Goal: Task Accomplishment & Management: Manage account settings

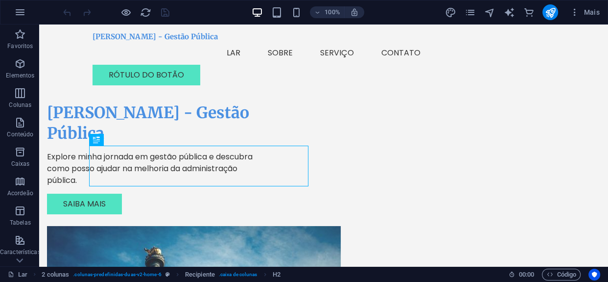
drag, startPoint x: 450, startPoint y: 12, endPoint x: 397, endPoint y: 3, distance: 54.1
click at [450, 12] on icon "projeto" at bounding box center [450, 12] width 11 height 11
select select "px"
select select "200"
select select "px"
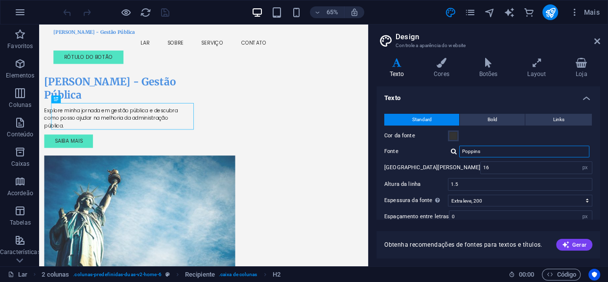
click at [486, 148] on input "Poppins" at bounding box center [524, 151] width 130 height 12
click at [445, 64] on icon at bounding box center [442, 63] width 42 height 10
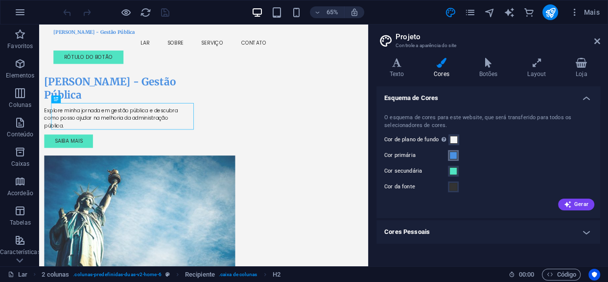
click at [453, 156] on span at bounding box center [454, 155] width 8 height 8
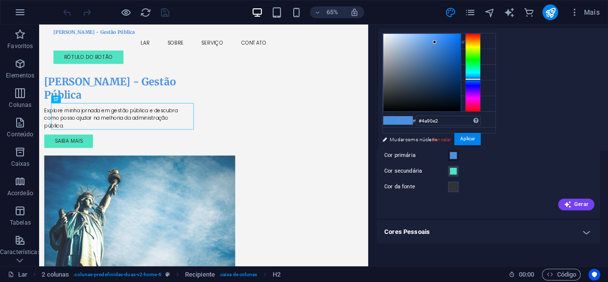
click at [477, 186] on div "Cor da fonte" at bounding box center [488, 187] width 208 height 12
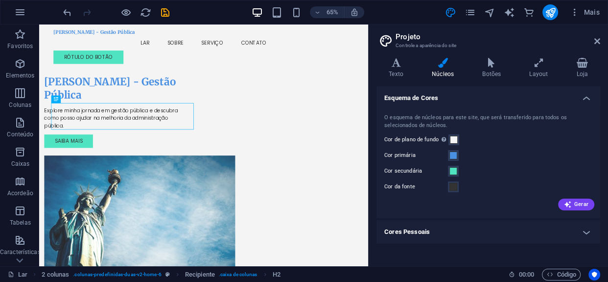
click at [457, 236] on h4 "Cores Pessoais" at bounding box center [489, 232] width 224 height 24
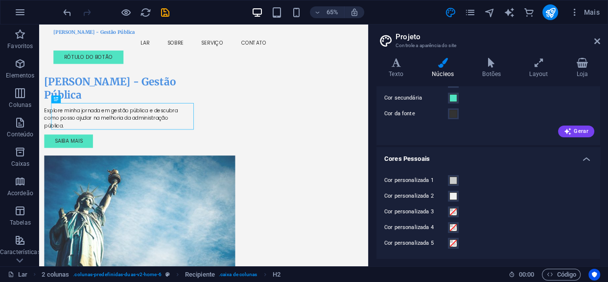
click at [471, 159] on h4 "Cores Pessoais" at bounding box center [489, 156] width 224 height 18
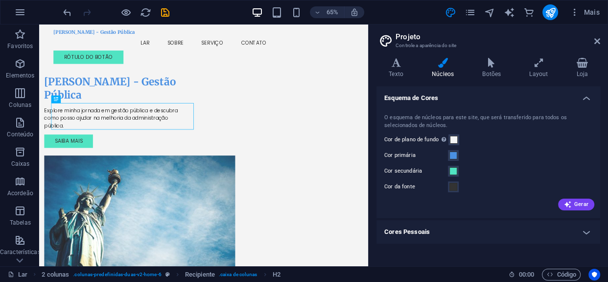
scroll to position [0, 0]
click at [453, 156] on span at bounding box center [454, 155] width 8 height 8
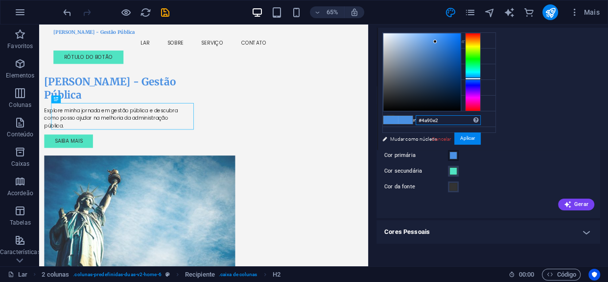
click at [453, 118] on input "#4a90e2" at bounding box center [448, 120] width 65 height 10
paste input "#1E3A5F"
type input "#1e3a5f"
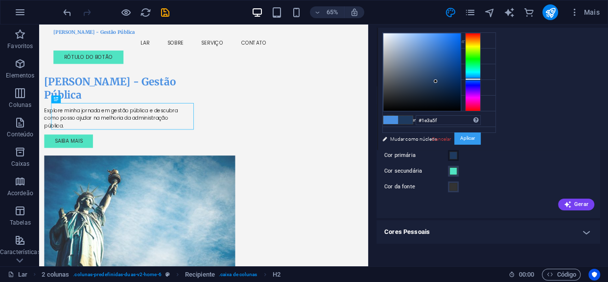
click at [469, 136] on font "Aplicar" at bounding box center [467, 138] width 15 height 5
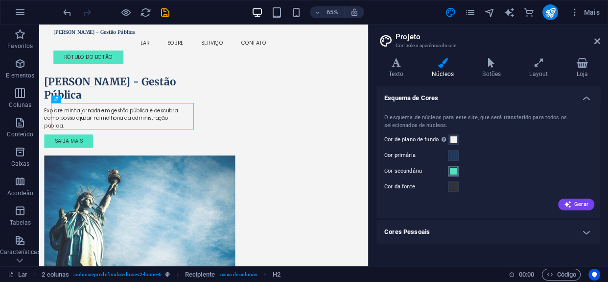
click at [454, 168] on span at bounding box center [454, 171] width 8 height 8
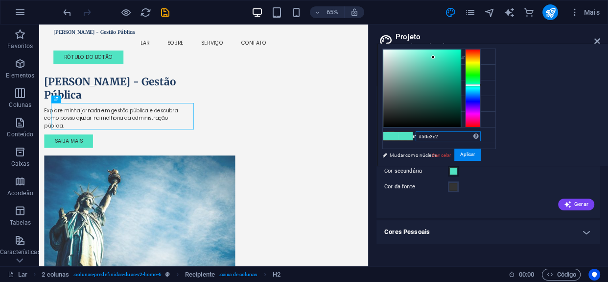
click at [450, 135] on input "#50e3c2" at bounding box center [448, 136] width 65 height 10
paste input "#2E7D6F"
type input "#2e7d6f"
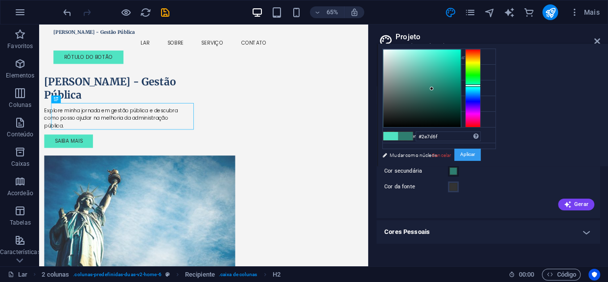
click at [465, 152] on font "Aplicar" at bounding box center [467, 154] width 15 height 5
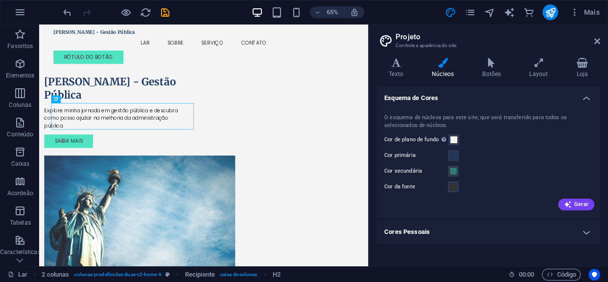
click at [466, 153] on div "Cor primária" at bounding box center [488, 155] width 208 height 12
click at [453, 186] on span at bounding box center [454, 187] width 8 height 8
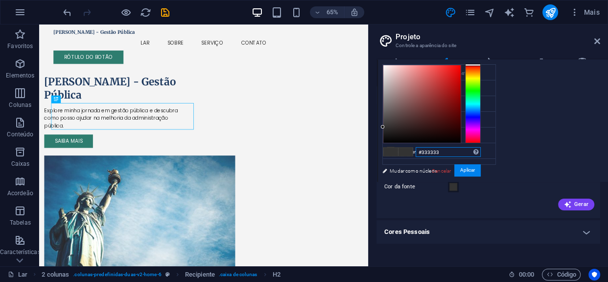
click at [447, 150] on input "#333333" at bounding box center [448, 152] width 65 height 10
paste input "#F4F4F4"
type input "#f4f4f4"
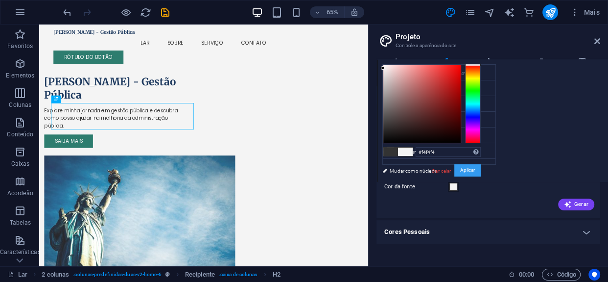
click at [469, 170] on font "Aplicar" at bounding box center [467, 169] width 15 height 5
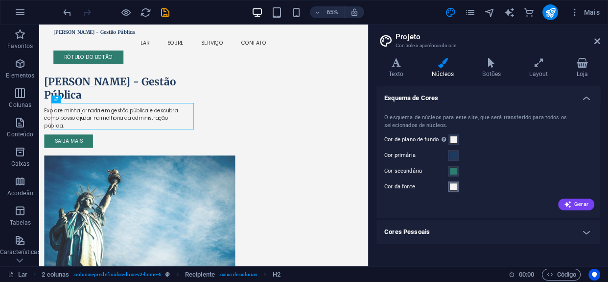
click at [450, 185] on span at bounding box center [454, 187] width 8 height 8
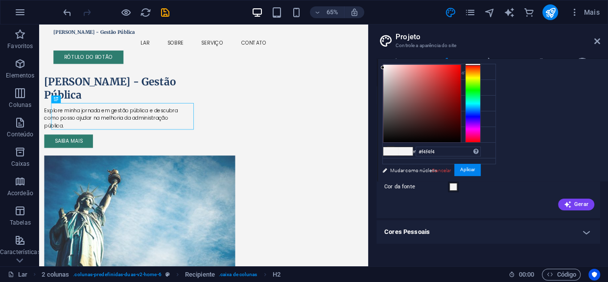
click at [476, 189] on div "Cor da fonte" at bounding box center [488, 187] width 208 height 12
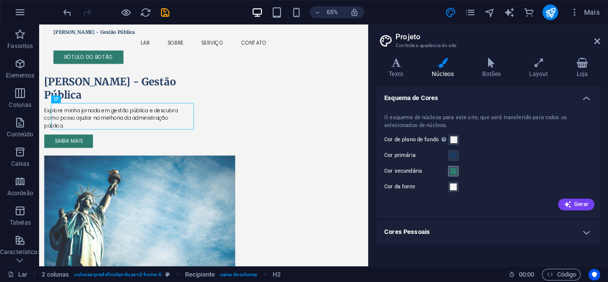
click at [456, 168] on span at bounding box center [454, 171] width 8 height 8
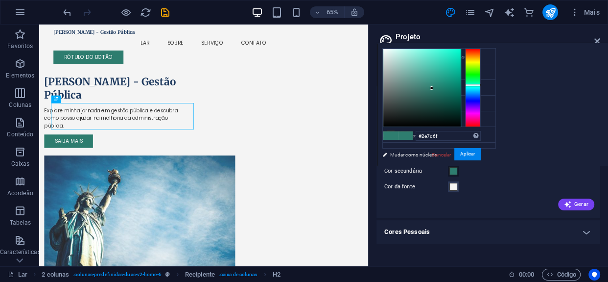
click at [454, 169] on span at bounding box center [454, 171] width 8 height 8
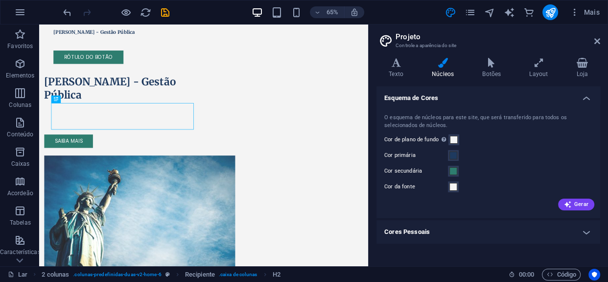
click at [473, 175] on div "Cor secundária" at bounding box center [488, 171] width 208 height 12
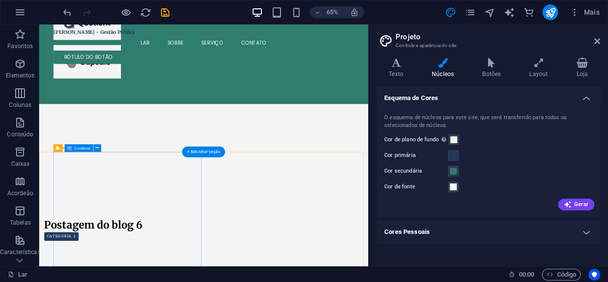
scroll to position [1977, 0]
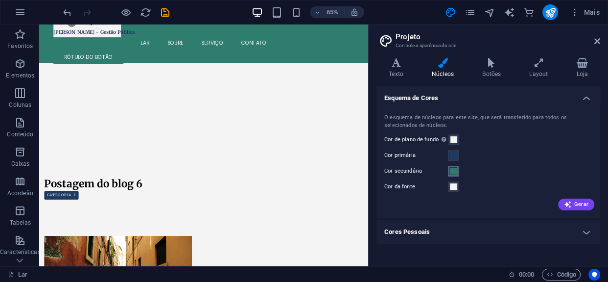
click at [454, 171] on span at bounding box center [454, 171] width 8 height 8
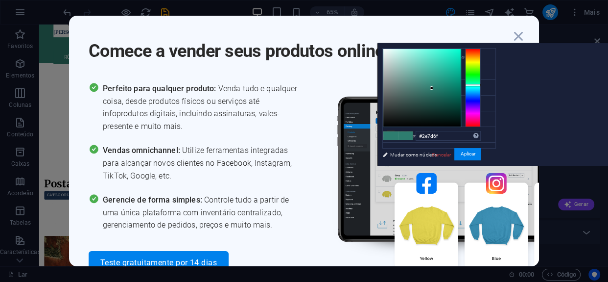
click at [528, 129] on div "menos Cor de plano de fundo #F4F4F4 Cor primária #1e3a5f Cor secundária #2e7d6f…" at bounding box center [493, 104] width 231 height 122
click at [594, 40] on div "Comece a vender seus produtos online Perfeito para qualquer produto: Venda tudo…" at bounding box center [304, 141] width 608 height 282
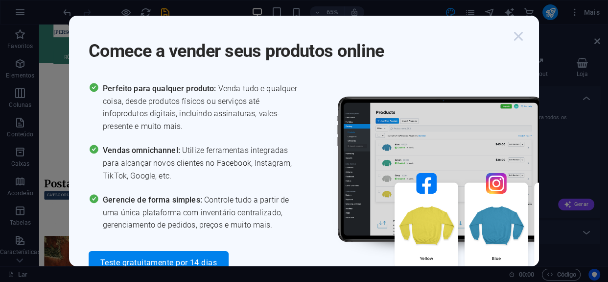
click at [517, 39] on icon "button" at bounding box center [519, 36] width 18 height 18
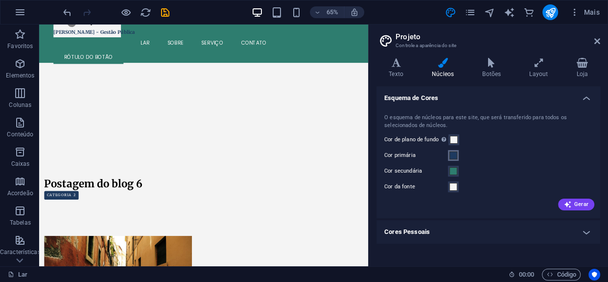
click at [453, 154] on span at bounding box center [454, 155] width 8 height 8
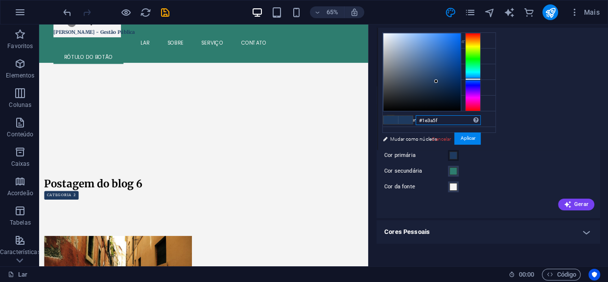
click at [446, 123] on input "#1e3a5f" at bounding box center [448, 120] width 65 height 10
paste input "#1E3A5F"
type input "#1e3a5f"
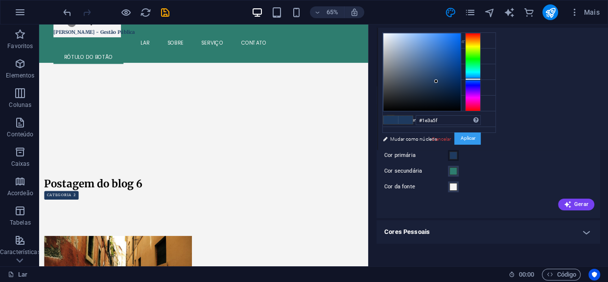
click at [473, 137] on font "Aplicar" at bounding box center [467, 138] width 15 height 5
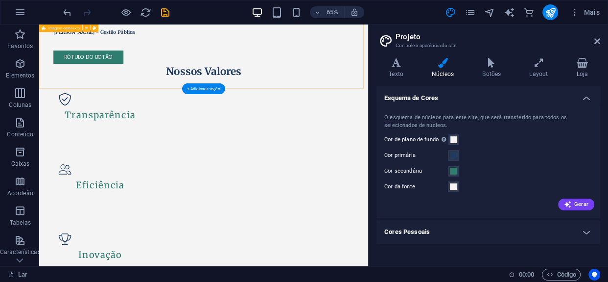
scroll to position [0, 0]
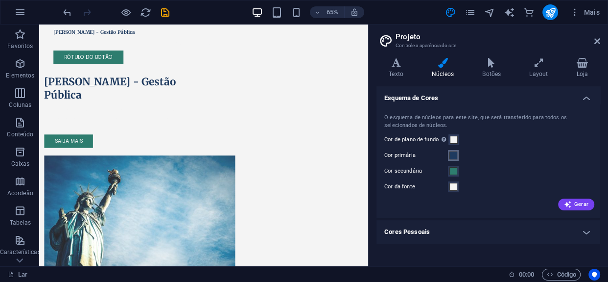
click at [450, 159] on span at bounding box center [454, 155] width 8 height 8
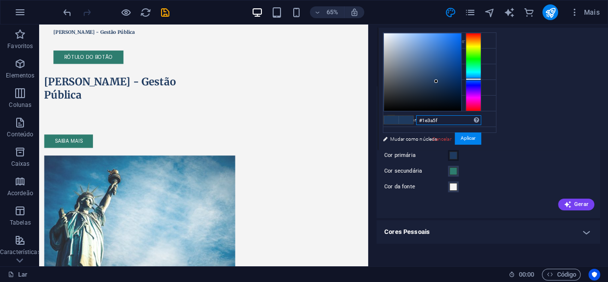
click at [447, 120] on input "#1e3a5f" at bounding box center [448, 120] width 65 height 10
paste input "#4A90E2"
type input "#4a90e2"
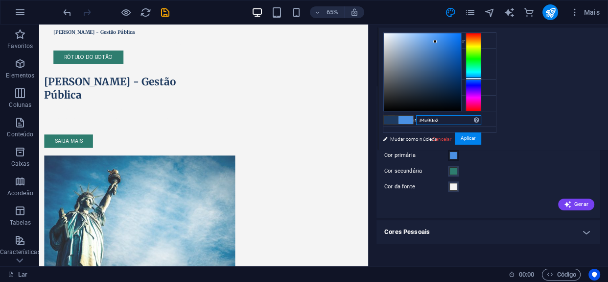
click at [450, 118] on input "#4a90e2" at bounding box center [448, 120] width 65 height 10
paste input "#4A90E2"
type input "#4a90e2"
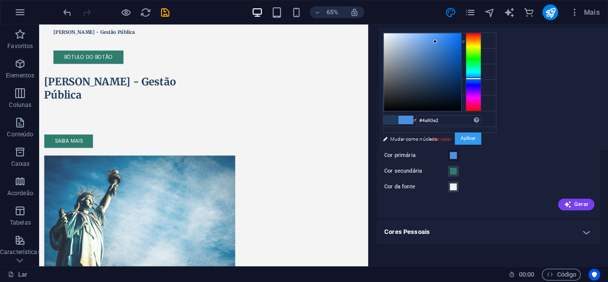
click at [471, 134] on button "Aplicar" at bounding box center [468, 138] width 26 height 12
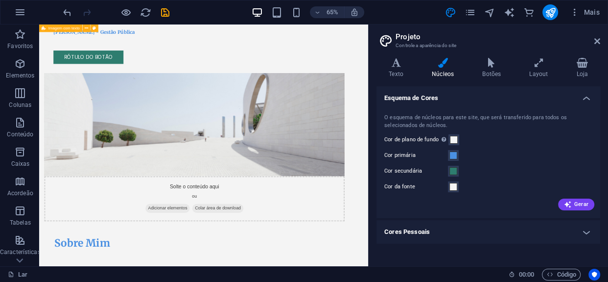
scroll to position [445, 0]
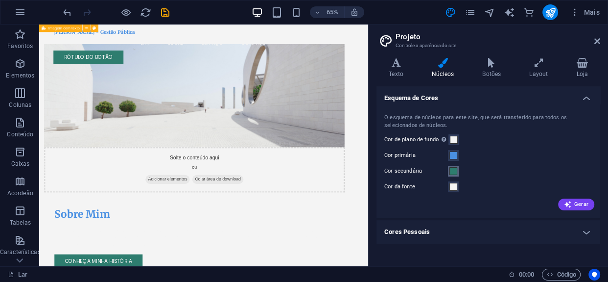
click at [455, 169] on span at bounding box center [454, 171] width 8 height 8
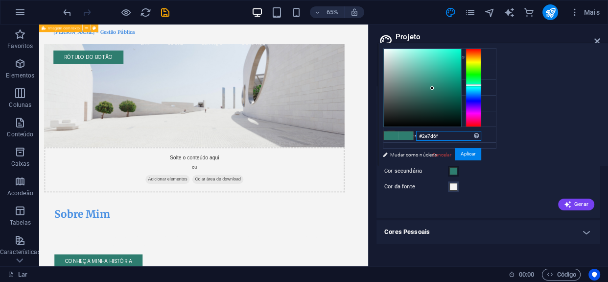
click at [445, 137] on input "#2e7d6f" at bounding box center [448, 136] width 65 height 10
click at [445, 138] on input "#2e7d6f" at bounding box center [448, 136] width 65 height 10
paste input "#2E5EAA"
type input "#2e5eaa"
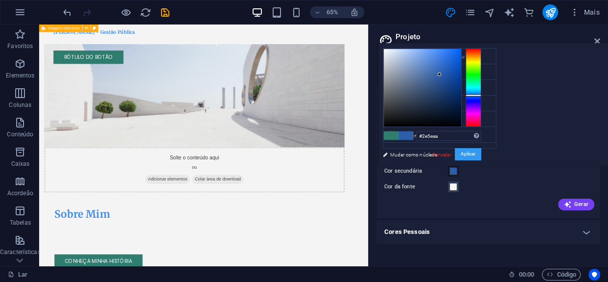
click at [470, 154] on font "Aplicar" at bounding box center [468, 153] width 15 height 5
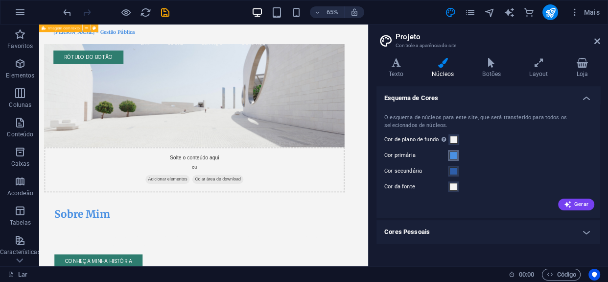
click at [448, 156] on button "Cor primária" at bounding box center [453, 155] width 11 height 11
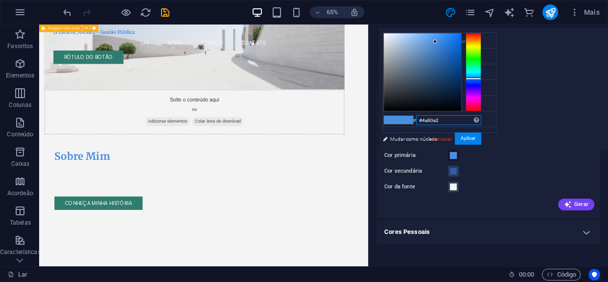
click at [450, 120] on input "#4a90e2" at bounding box center [448, 120] width 65 height 10
click at [449, 119] on input "#4a90e2" at bounding box center [448, 120] width 65 height 10
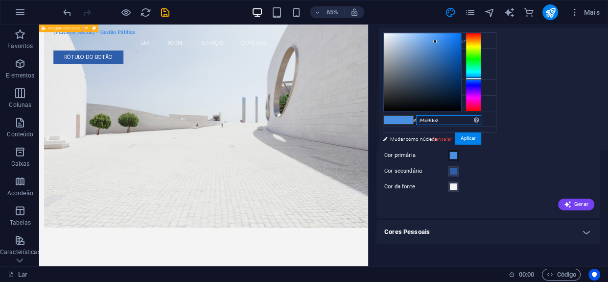
click at [449, 119] on input "#4a90e2" at bounding box center [448, 120] width 65 height 10
paste input "#2E5EAA"
type input "#2e5eaa"
click at [476, 132] on button "Aplicar" at bounding box center [468, 138] width 26 height 12
click at [469, 138] on div "Cor de plano de fundo Visível apenas se não estiver coberto por outros planos d…" at bounding box center [488, 140] width 208 height 12
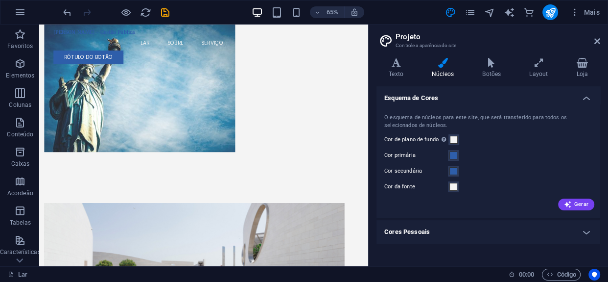
scroll to position [0, 0]
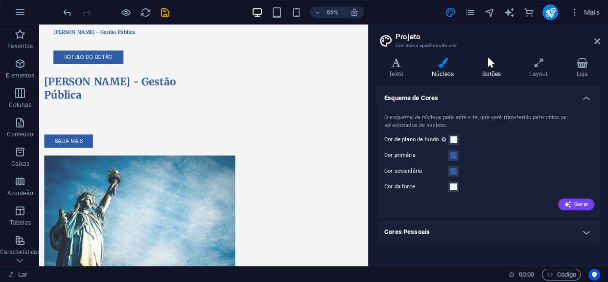
click at [482, 66] on icon at bounding box center [491, 63] width 43 height 10
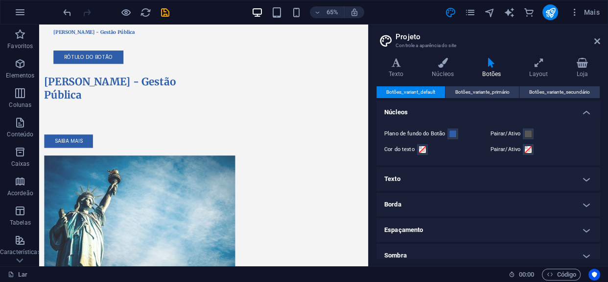
scroll to position [44, 0]
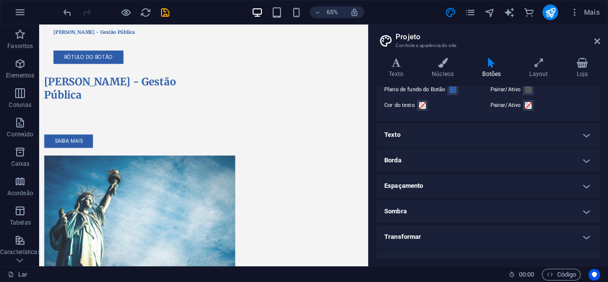
click at [469, 129] on h4 "Texto" at bounding box center [489, 135] width 224 height 24
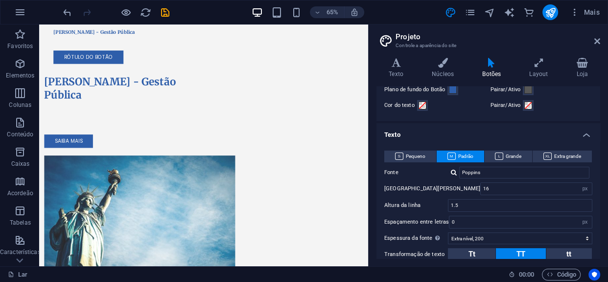
scroll to position [178, 0]
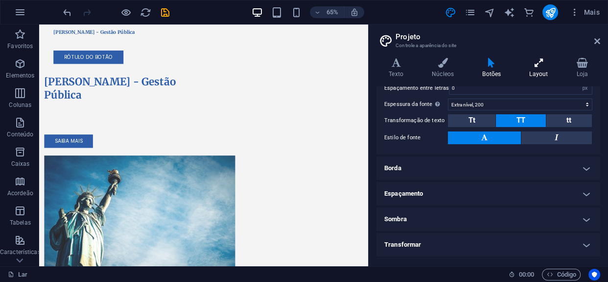
click at [538, 68] on h4 "Layout" at bounding box center [540, 68] width 47 height 21
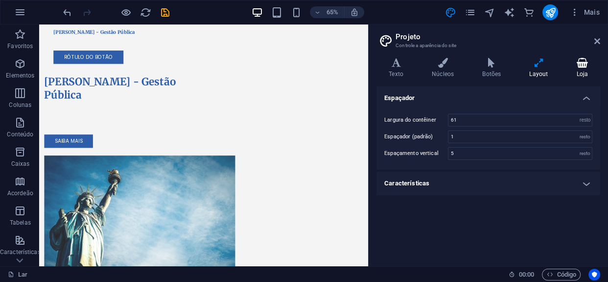
click at [577, 64] on icon at bounding box center [582, 63] width 36 height 10
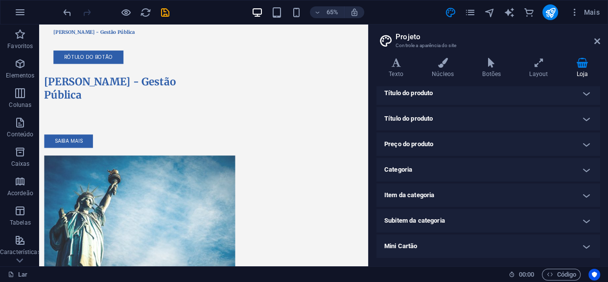
scroll to position [128, 0]
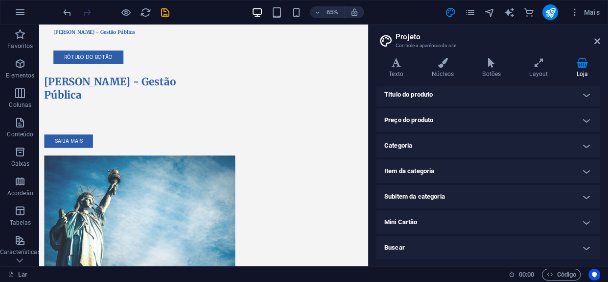
click at [426, 225] on h4 "Mini Cartão" at bounding box center [489, 222] width 224 height 24
click at [408, 147] on font "Categoria" at bounding box center [398, 145] width 28 height 7
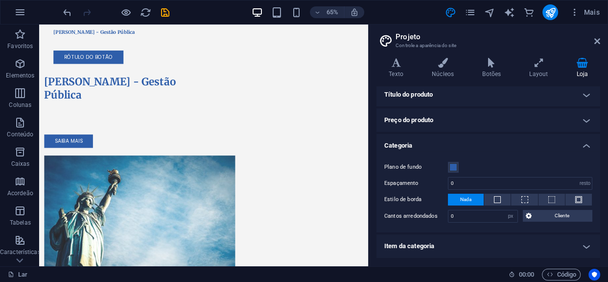
click at [417, 124] on h4 "Preço do produto" at bounding box center [489, 120] width 224 height 24
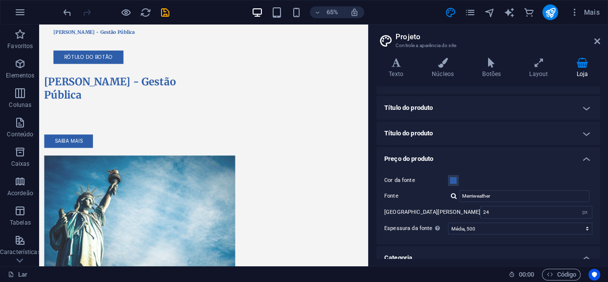
scroll to position [83, 0]
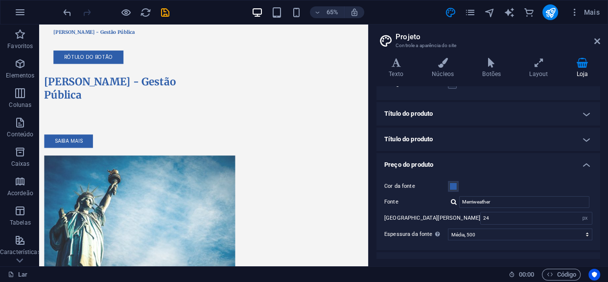
click at [421, 121] on h4 "Título do produto" at bounding box center [489, 114] width 224 height 24
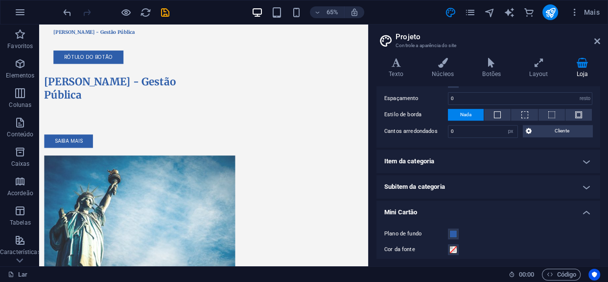
scroll to position [424, 0]
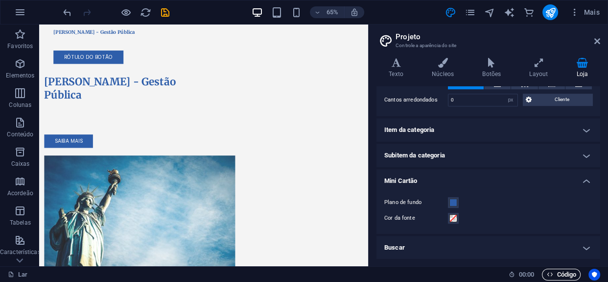
click at [553, 271] on span "Código" at bounding box center [561, 274] width 30 height 12
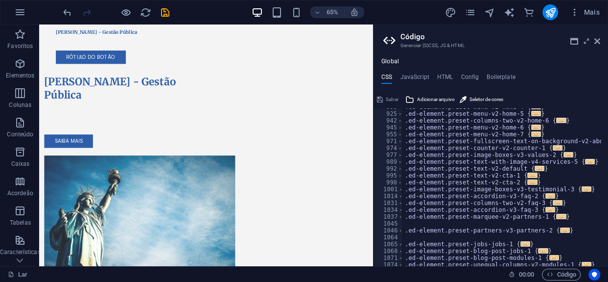
scroll to position [560, 0]
click at [592, 41] on h2 "Código" at bounding box center [501, 36] width 200 height 9
click at [599, 38] on icon at bounding box center [597, 41] width 6 height 8
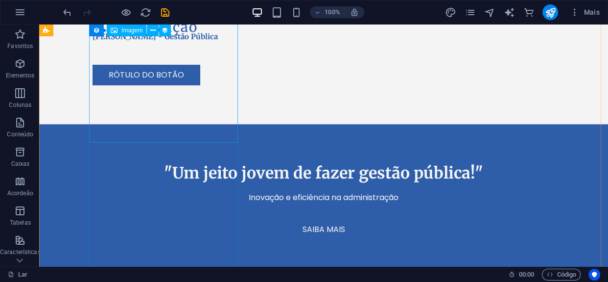
scroll to position [1246, 0]
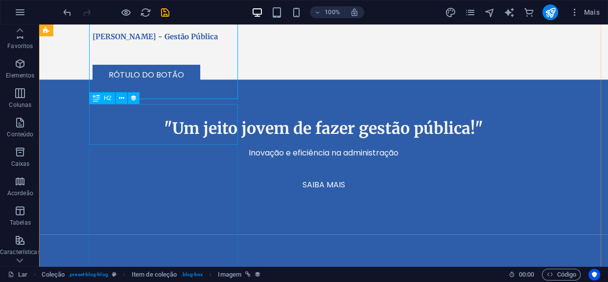
scroll to position [44, 0]
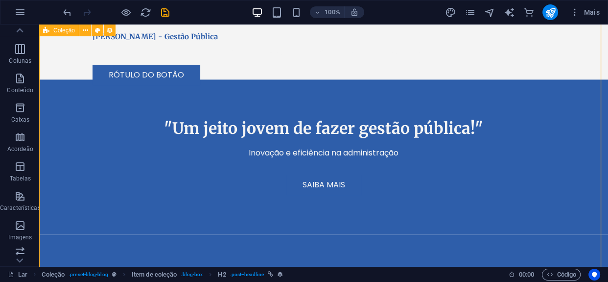
click at [0, 0] on icon at bounding box center [0, 0] width 0 height 0
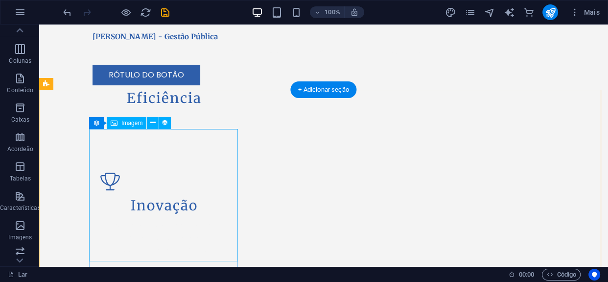
scroll to position [1157, 0]
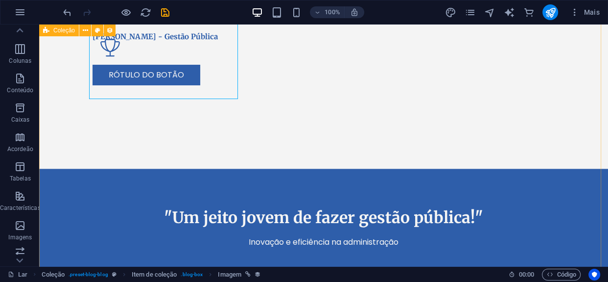
scroll to position [1246, 0]
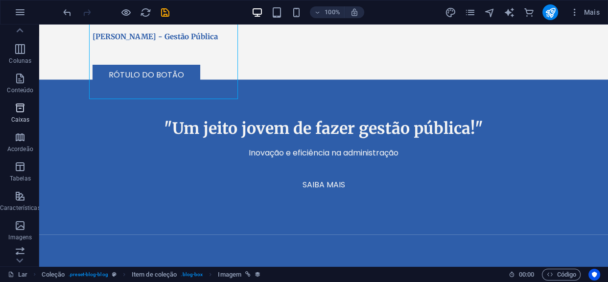
click at [19, 79] on icon "button" at bounding box center [20, 78] width 12 height 12
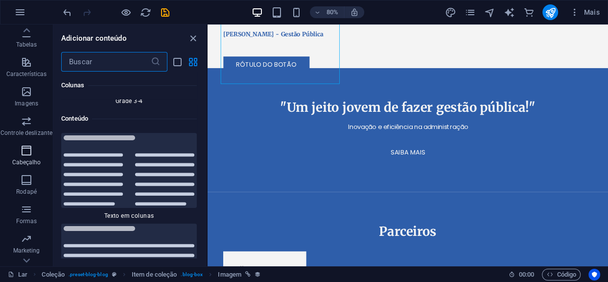
scroll to position [228, 0]
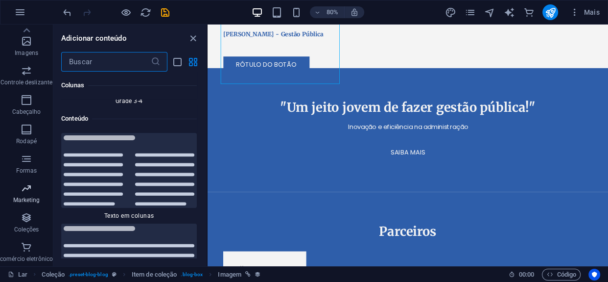
click at [24, 196] on font "Marketing" at bounding box center [26, 199] width 27 height 7
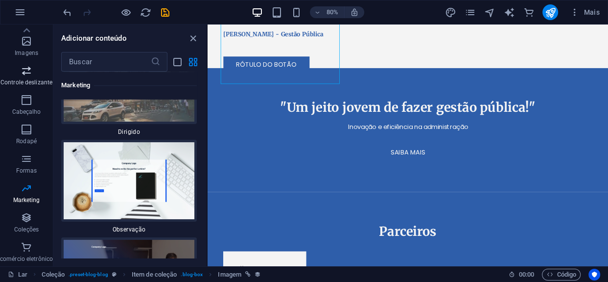
scroll to position [0, 0]
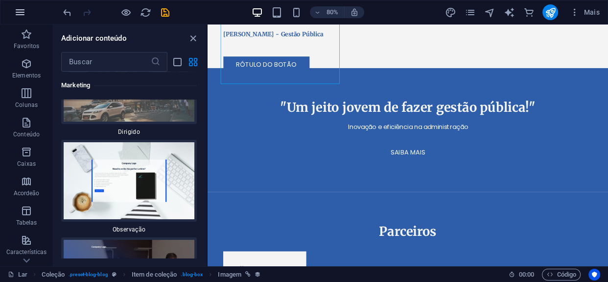
click at [25, 9] on icon "button" at bounding box center [20, 12] width 12 height 12
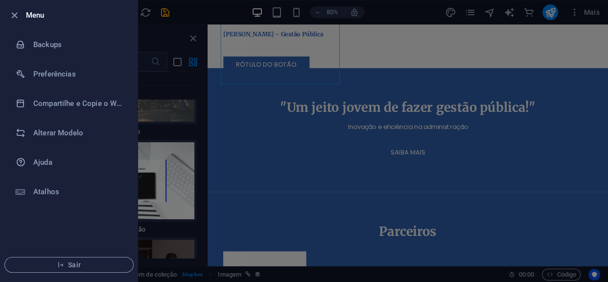
click at [21, 10] on div at bounding box center [17, 15] width 18 height 12
click at [10, 15] on icon "button" at bounding box center [14, 15] width 11 height 11
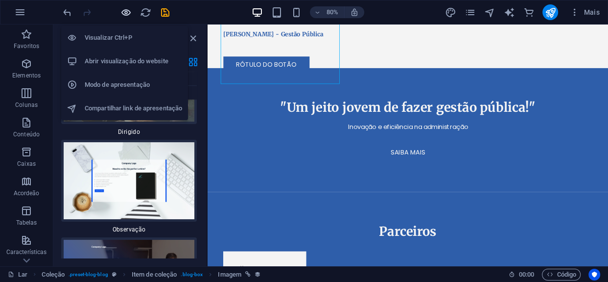
click at [123, 10] on icon "button" at bounding box center [125, 12] width 11 height 11
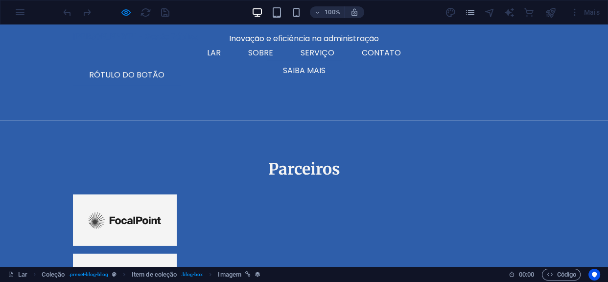
scroll to position [1469, 0]
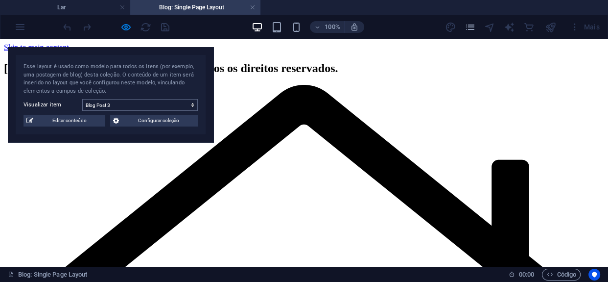
scroll to position [0, 0]
click at [316, 62] on div "Adicione elementos e atribua-os aos [PERSON_NAME] da coleção ou Adicionar eleme…" at bounding box center [304, 62] width 600 height 0
click at [251, 62] on div "Adicione elementos e atribua-os aos [PERSON_NAME] da coleção ou Adicionar eleme…" at bounding box center [304, 62] width 600 height 0
click at [296, 62] on div "Adicione elementos e atribua-os aos [PERSON_NAME] da coleção ou Adicionar eleme…" at bounding box center [304, 62] width 600 height 0
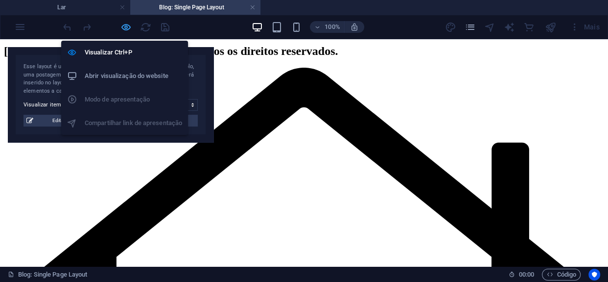
scroll to position [61, 0]
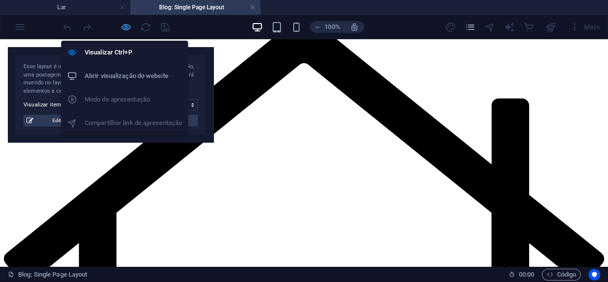
click at [127, 29] on icon "button" at bounding box center [125, 27] width 11 height 11
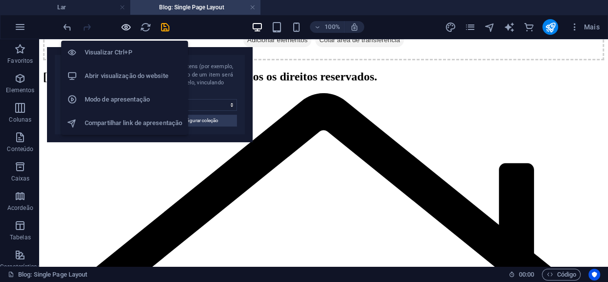
click at [127, 29] on icon "button" at bounding box center [125, 27] width 11 height 11
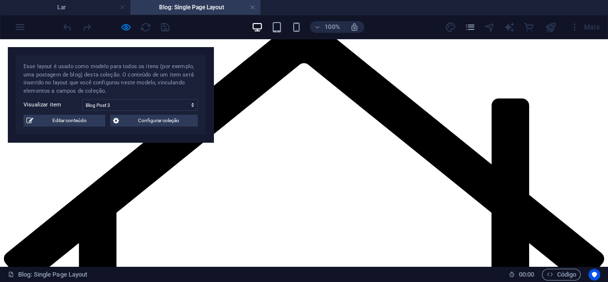
scroll to position [0, 0]
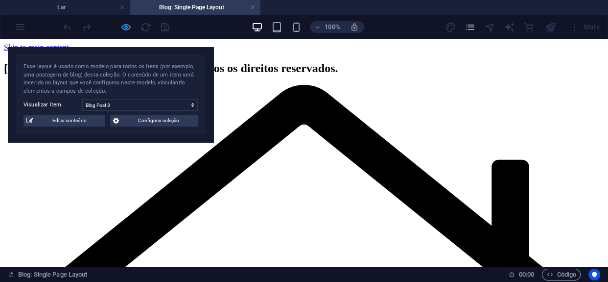
click at [127, 24] on icon "button" at bounding box center [125, 27] width 11 height 11
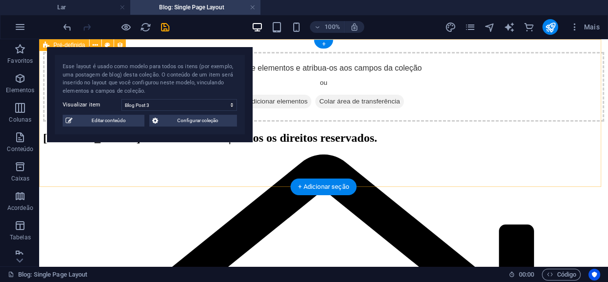
click at [342, 68] on div "Adicione elementos e atribua-os aos [PERSON_NAME] da coleção ou Adicionar eleme…" at bounding box center [323, 87] width 561 height 70
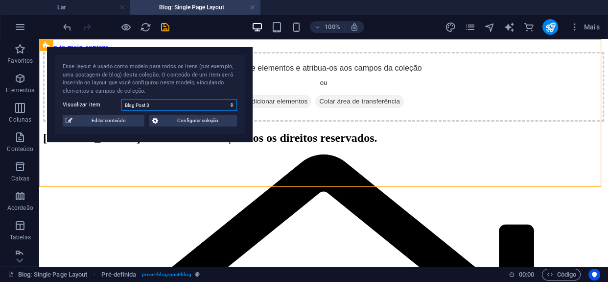
click at [201, 105] on select "Blog Post 6 Blog Post 5 Blog Post 4 Blog Post 3 Blog Post 2 Blog Post 1" at bounding box center [179, 105] width 116 height 12
select select "68e083148eff42fda2005829"
click at [121, 99] on select "Blog Post 6 Blog Post 5 Blog Post 4 Blog Post 3 Blog Post 2 Blog Post 1" at bounding box center [179, 105] width 116 height 12
click at [109, 122] on span "Editar conteúdo" at bounding box center [108, 121] width 66 height 12
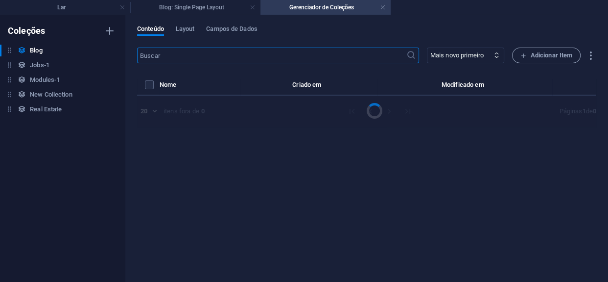
select select "Category 2"
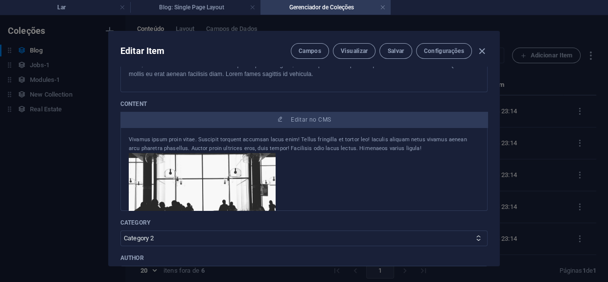
scroll to position [178, 0]
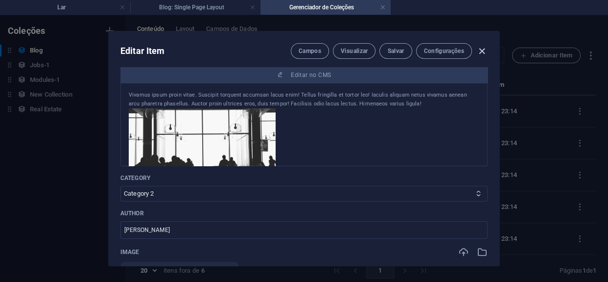
click at [477, 49] on icon "button" at bounding box center [481, 51] width 11 height 11
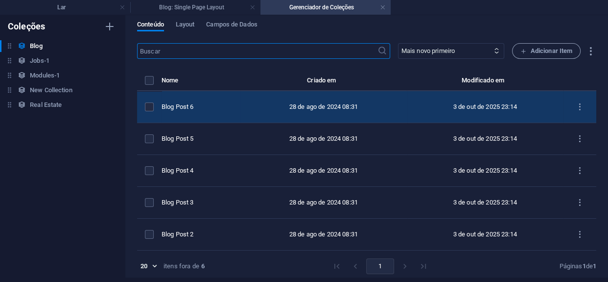
scroll to position [0, 0]
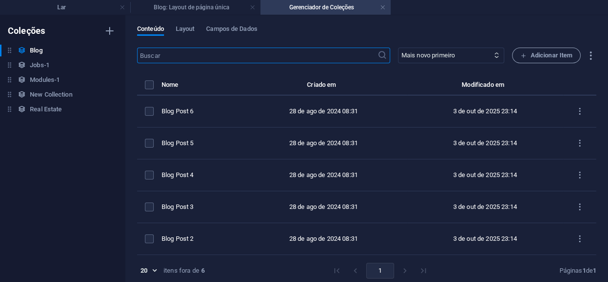
click at [185, 24] on div "Conteúdo Layout [PERSON_NAME] de Dados ​ Mais novo primeiro Mais antigo primeir…" at bounding box center [366, 148] width 483 height 266
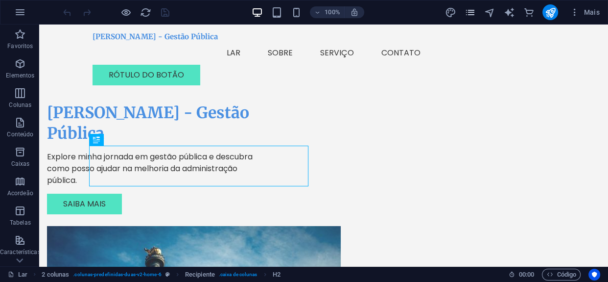
click at [474, 10] on icon "páginas" at bounding box center [469, 12] width 11 height 11
click at [468, 10] on icon "páginas" at bounding box center [469, 12] width 11 height 11
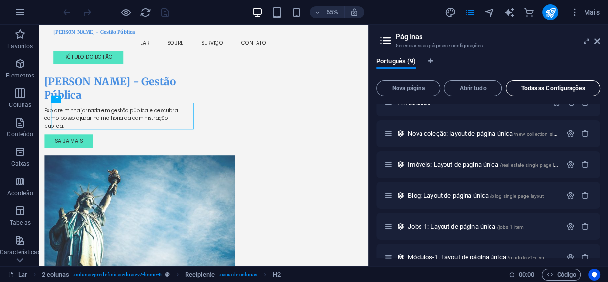
scroll to position [123, 0]
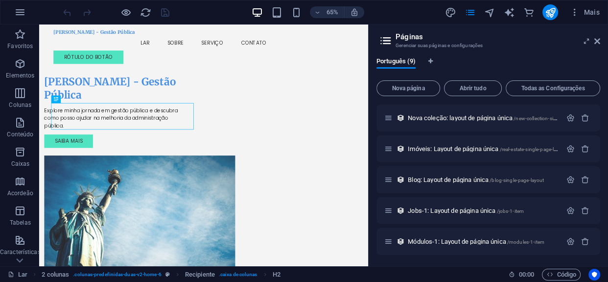
click at [597, 37] on icon at bounding box center [597, 41] width 6 height 8
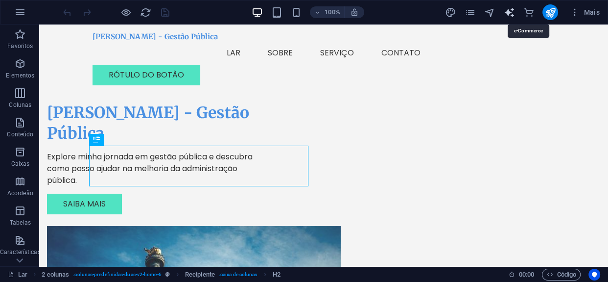
click at [514, 12] on icon "gerador_de_texto" at bounding box center [508, 12] width 11 height 11
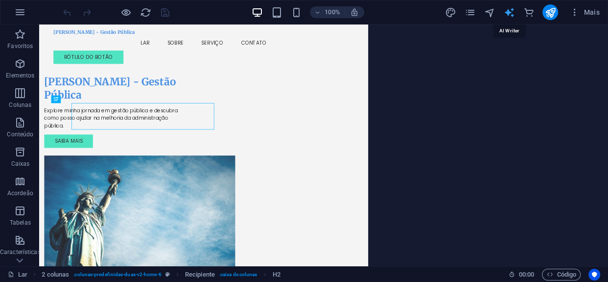
select select "English"
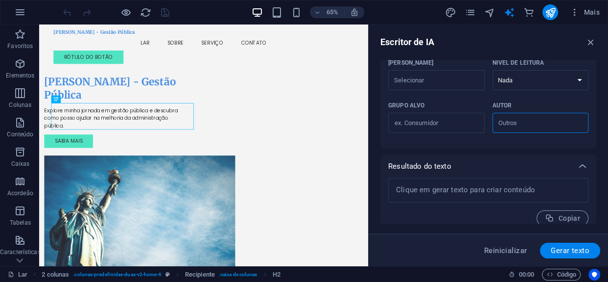
scroll to position [301, 0]
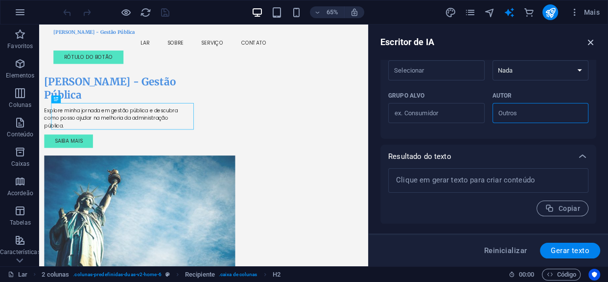
click at [592, 43] on icon "button" at bounding box center [591, 42] width 11 height 11
click at [545, 43] on div "Carlos Lima - Gestão Pública Menu Lar Sobre Serviço Contato Rótulo do botão" at bounding box center [292, 58] width 506 height 69
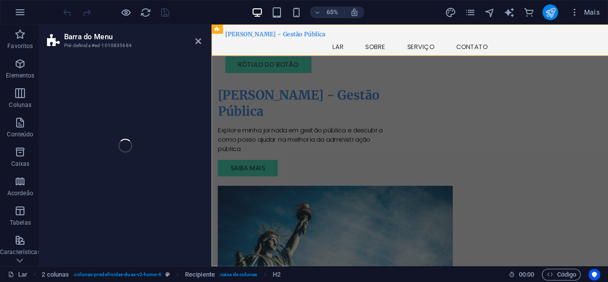
click at [548, 14] on icon "publicar" at bounding box center [549, 12] width 11 height 11
click at [531, 11] on icon "comércio" at bounding box center [528, 12] width 11 height 11
click at [532, 11] on icon "comércio" at bounding box center [528, 12] width 11 height 11
click at [548, 11] on icon "publicar" at bounding box center [549, 12] width 11 height 11
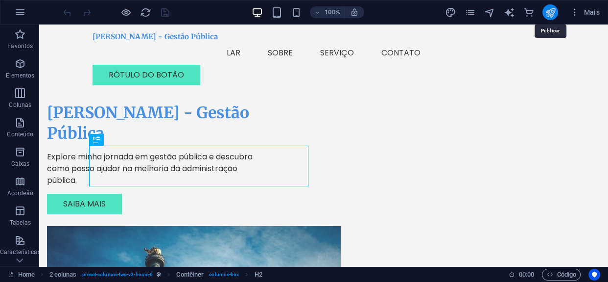
click at [549, 12] on icon "publish" at bounding box center [549, 12] width 11 height 11
